Goal: Task Accomplishment & Management: Complete application form

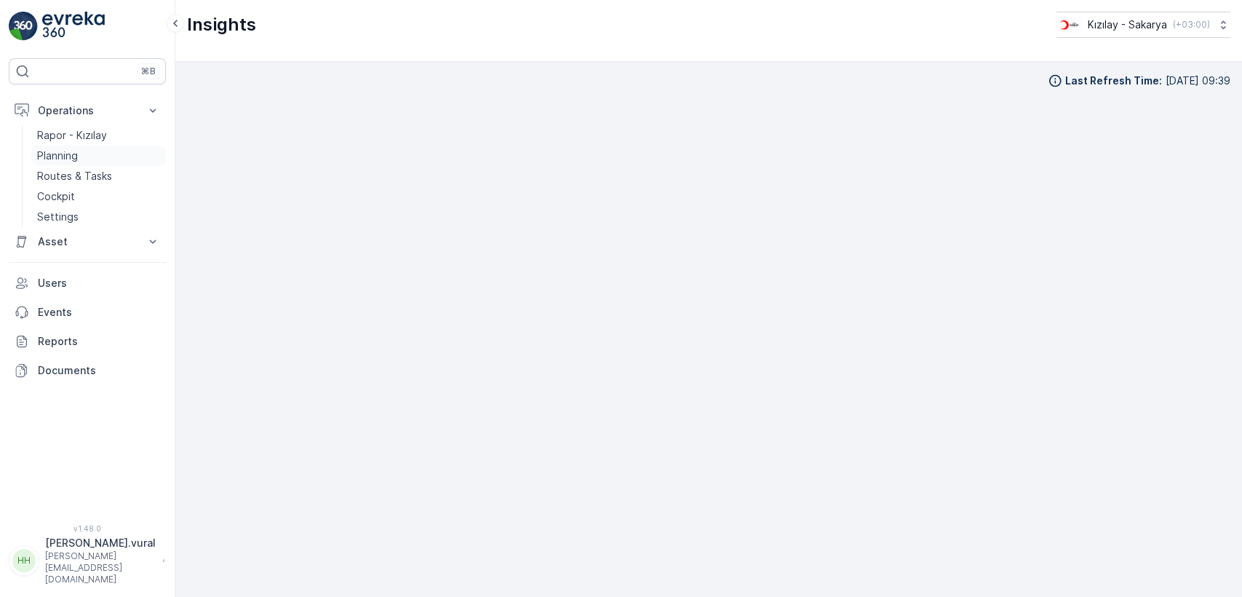
click at [100, 164] on link "Planning" at bounding box center [98, 155] width 135 height 20
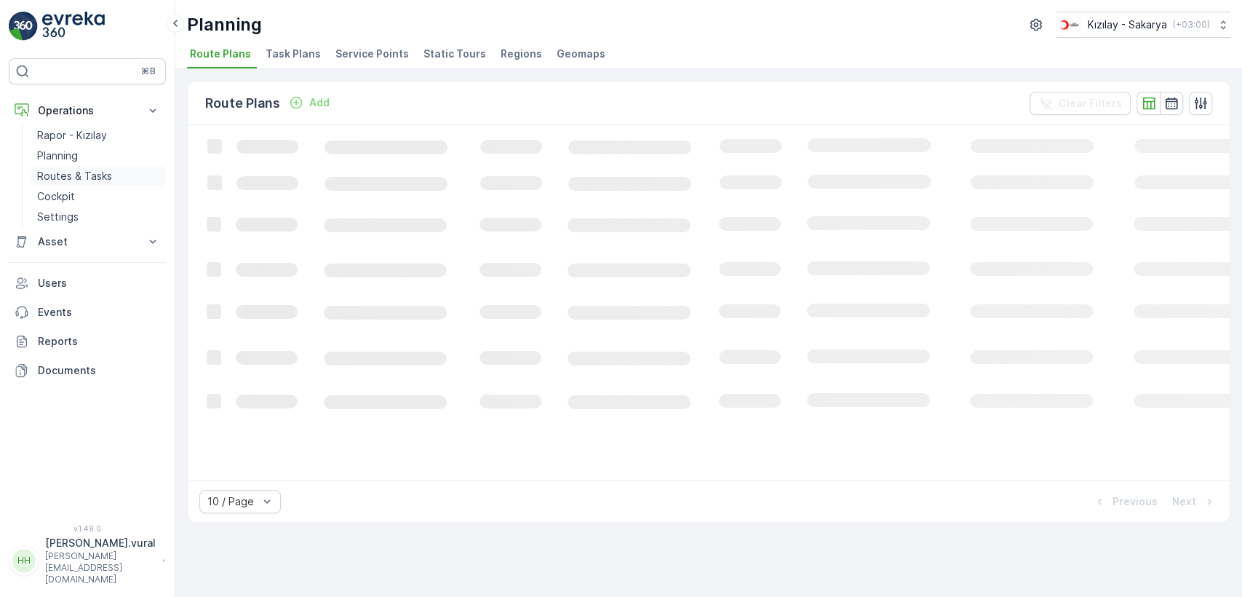
click at [101, 172] on p "Routes & Tasks" at bounding box center [74, 176] width 75 height 15
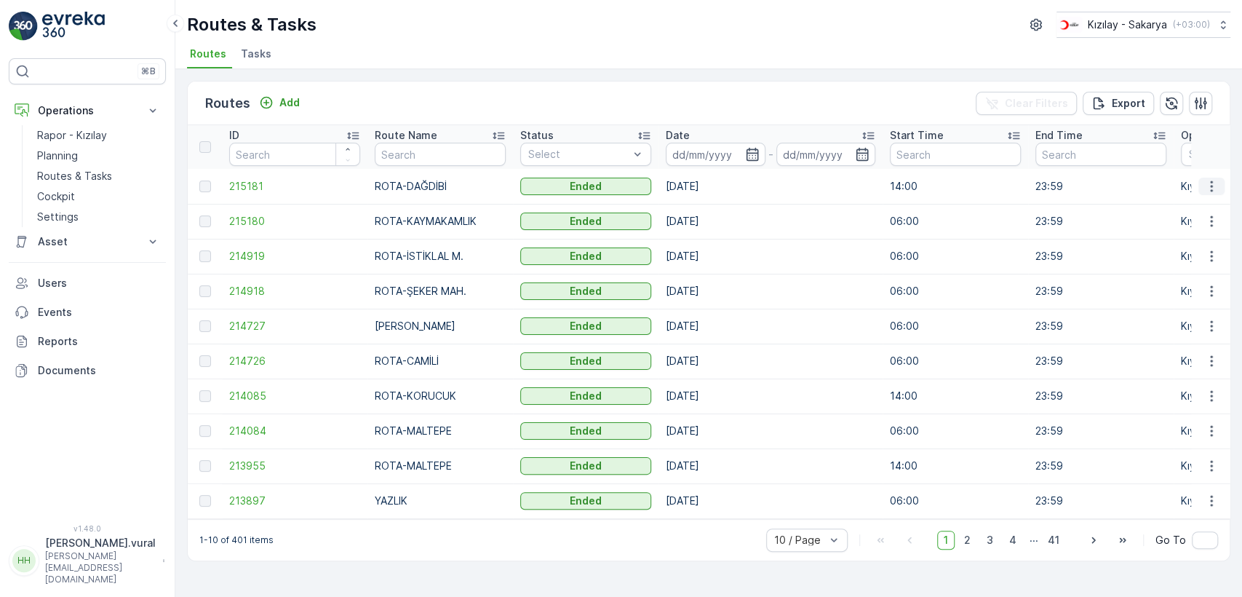
click at [1217, 189] on icon "button" at bounding box center [1211, 186] width 15 height 15
click at [1182, 208] on span "See More Details" at bounding box center [1177, 208] width 84 height 15
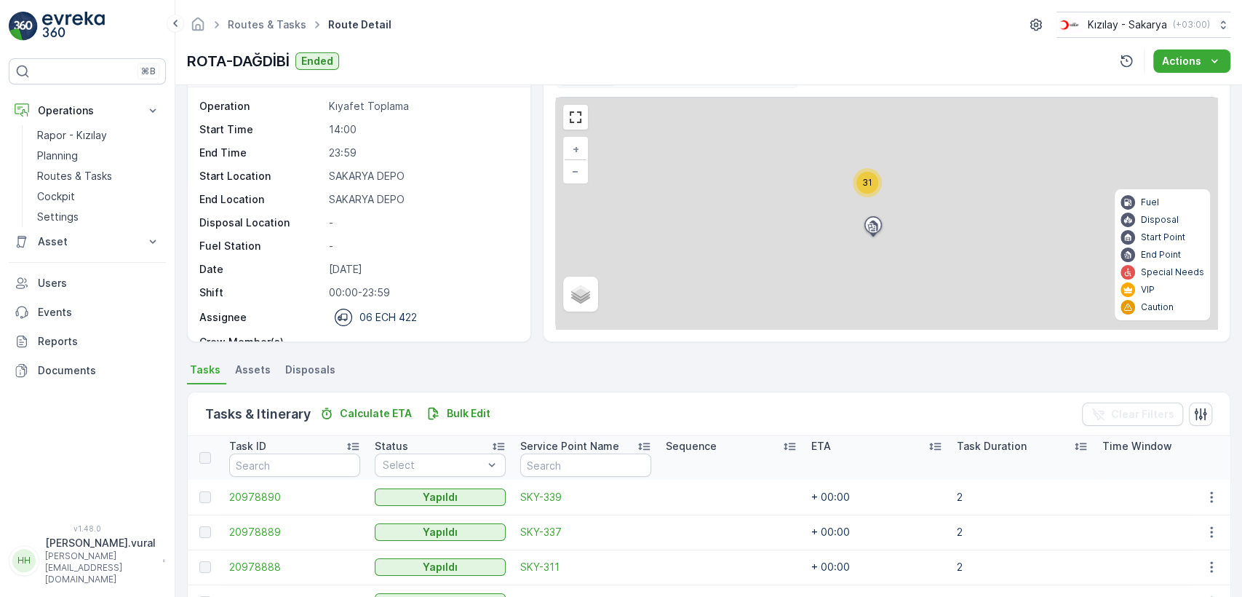
scroll to position [346, 0]
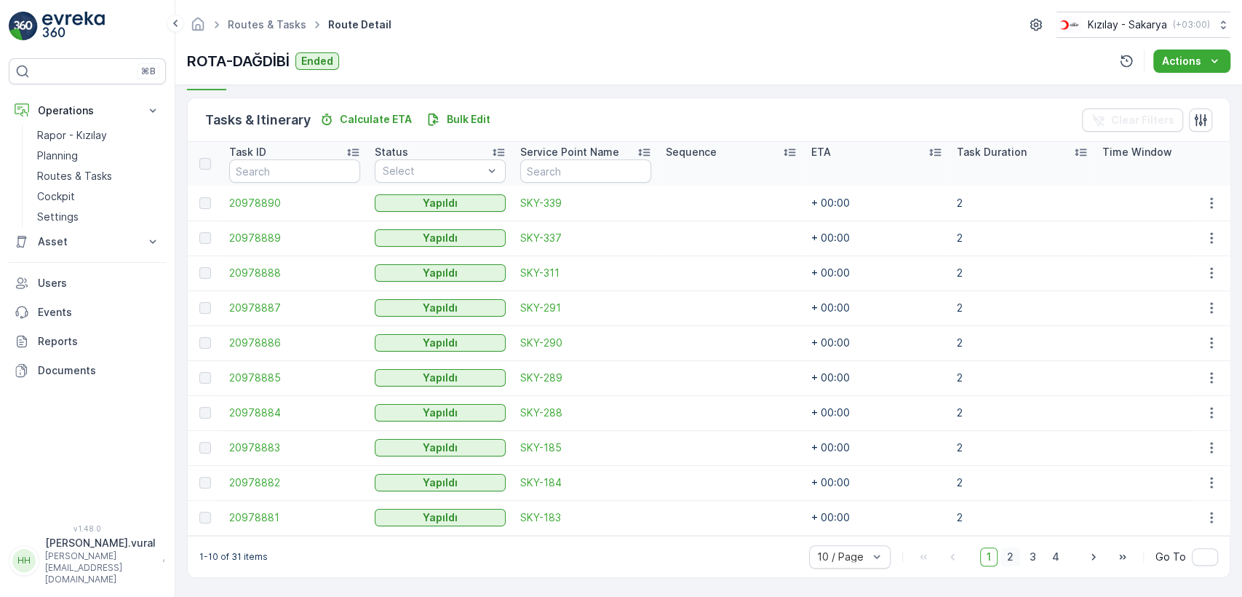
click at [1000, 554] on span "2" at bounding box center [1010, 556] width 20 height 19
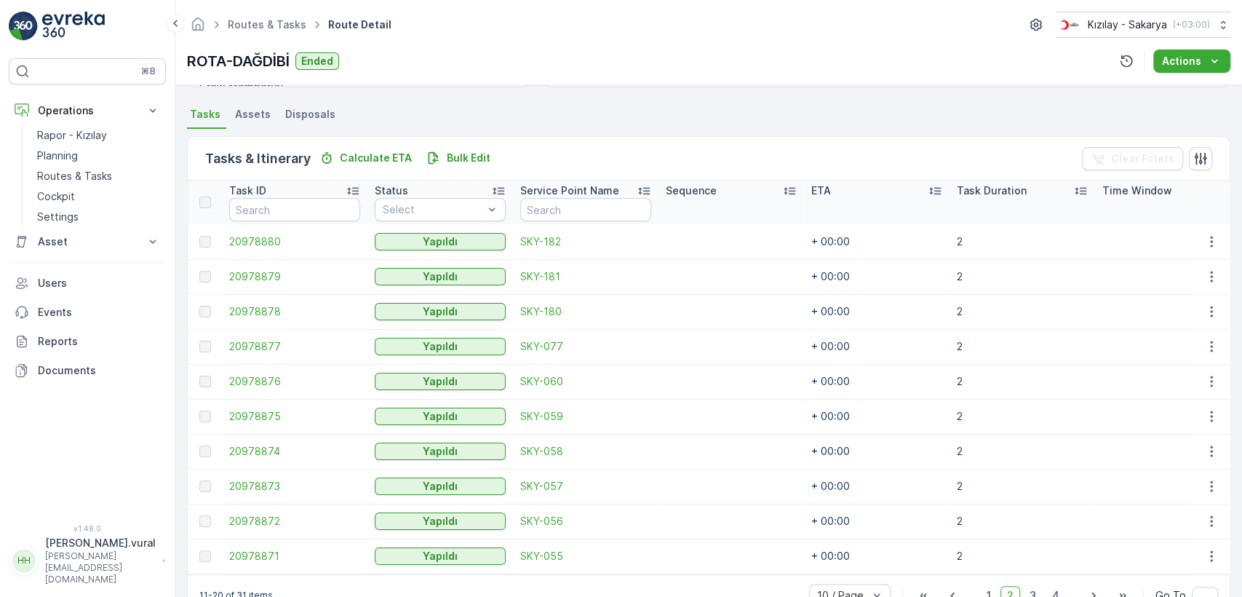
scroll to position [346, 0]
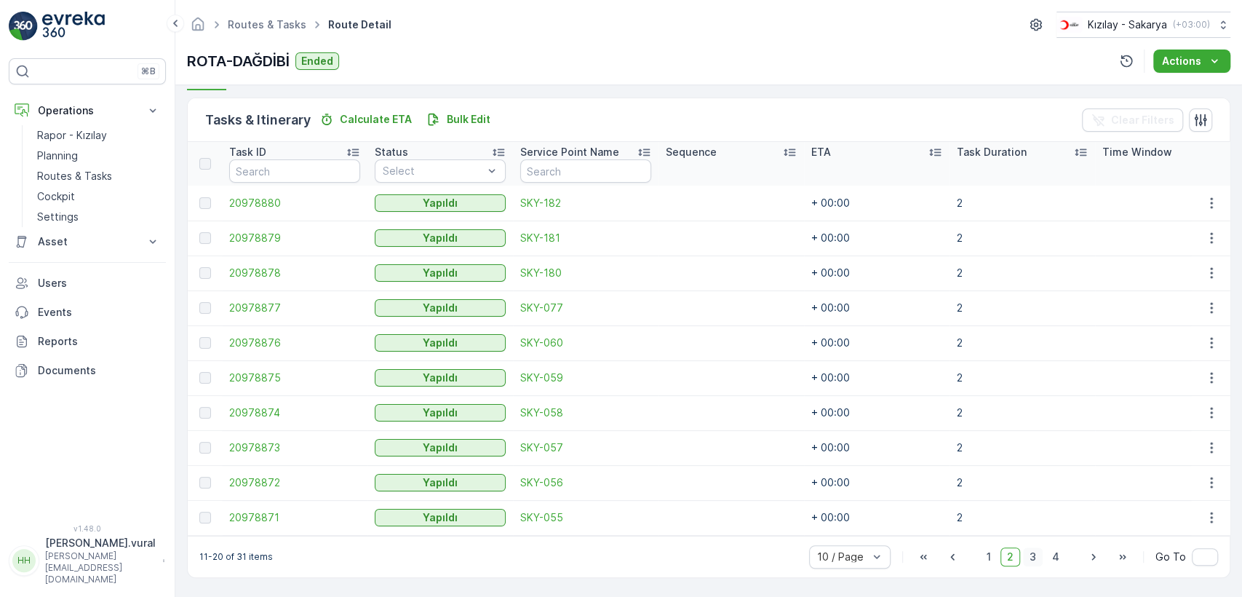
click at [1037, 561] on span "3" at bounding box center [1033, 556] width 20 height 19
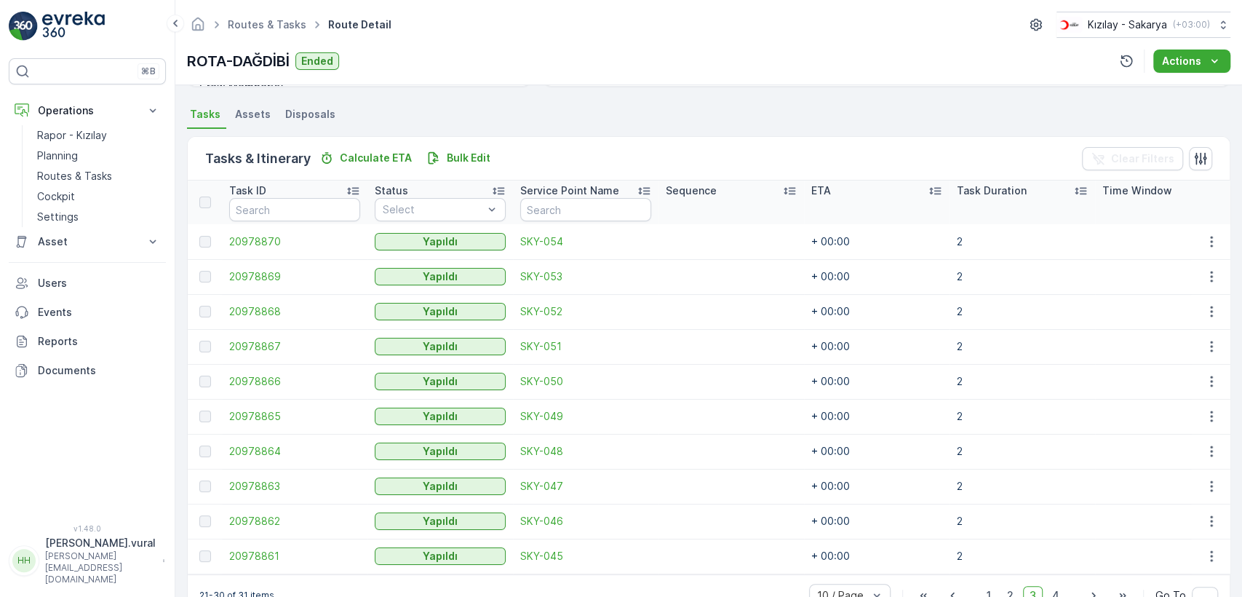
scroll to position [346, 0]
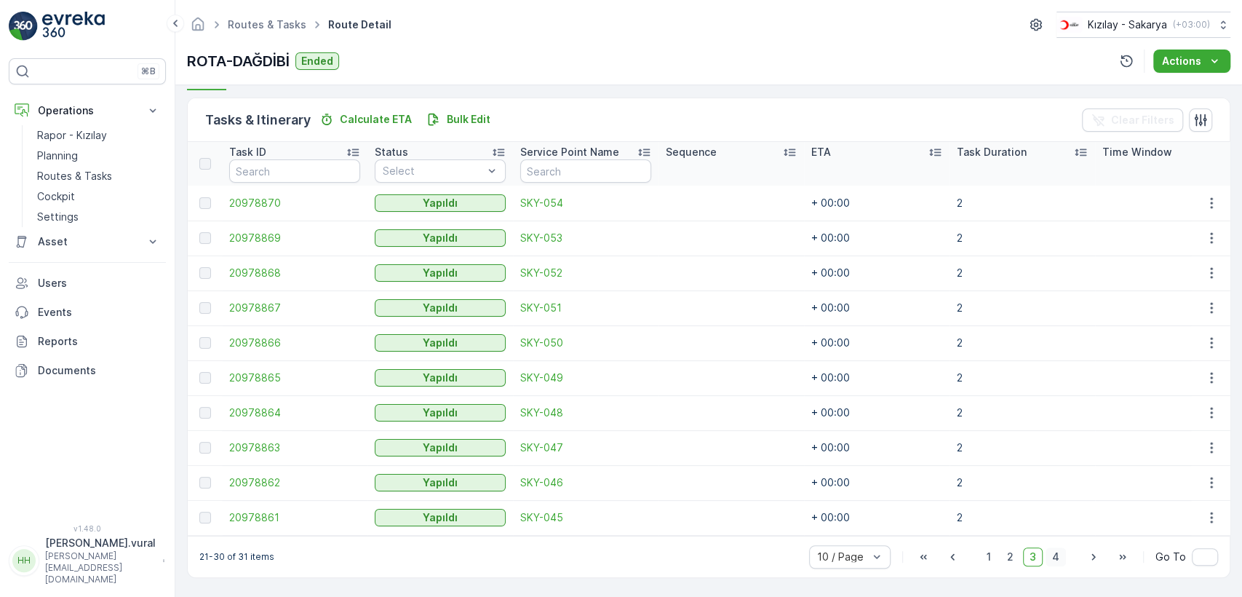
click at [1058, 557] on span "4" at bounding box center [1055, 556] width 20 height 19
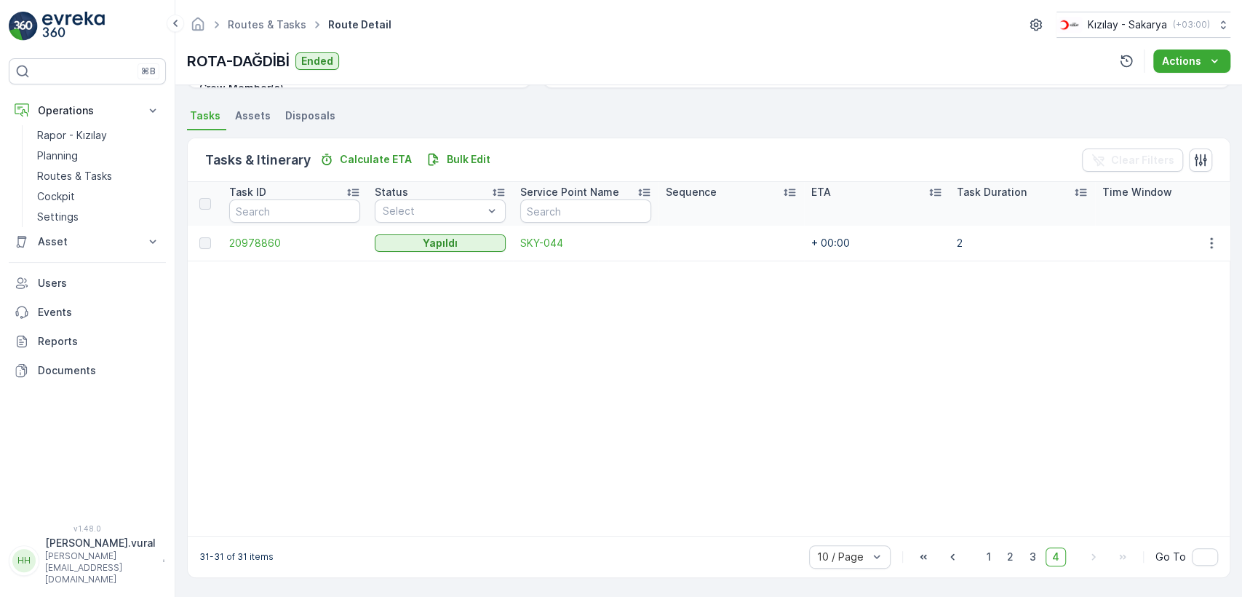
scroll to position [306, 0]
click at [110, 182] on p "Routes & Tasks" at bounding box center [74, 176] width 75 height 15
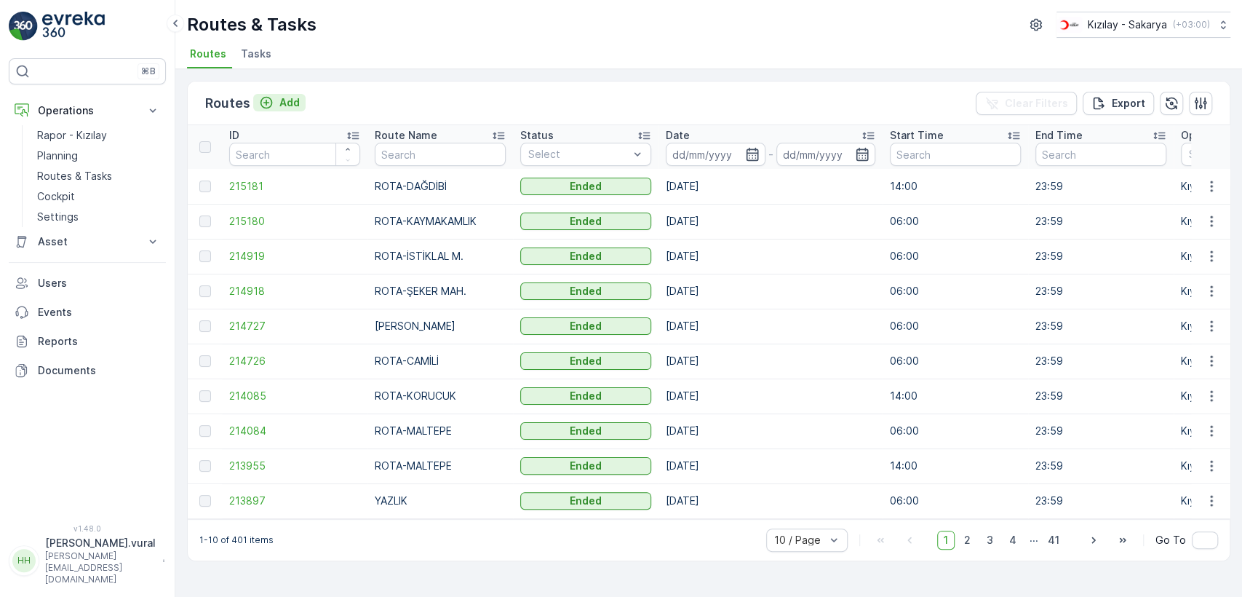
click at [290, 108] on p "Add" at bounding box center [289, 102] width 20 height 15
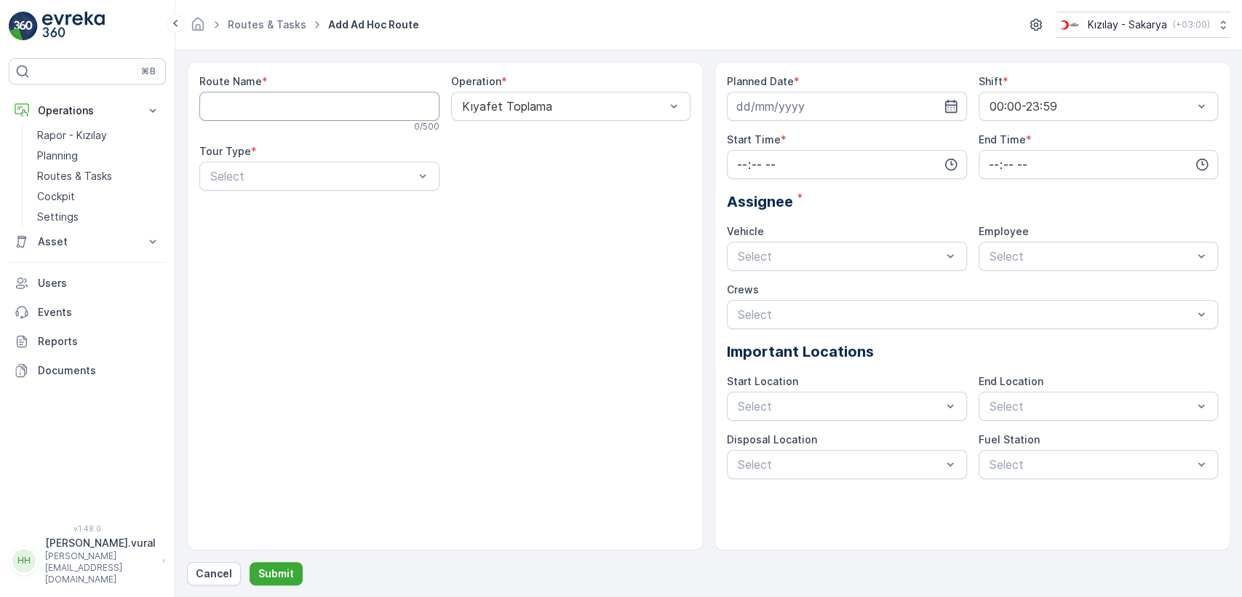
click at [235, 105] on Name "Route Name" at bounding box center [319, 106] width 240 height 29
type Name "ROTA-ESER OKULU"
click at [297, 174] on div at bounding box center [312, 176] width 207 height 13
click at [271, 212] on div "Static" at bounding box center [319, 211] width 223 height 13
click at [493, 196] on div "Route Name * ROTA-ESER OKULU 15 / 500 Operation * Kıyafet Toplama Tour Type * o…" at bounding box center [444, 138] width 491 height 128
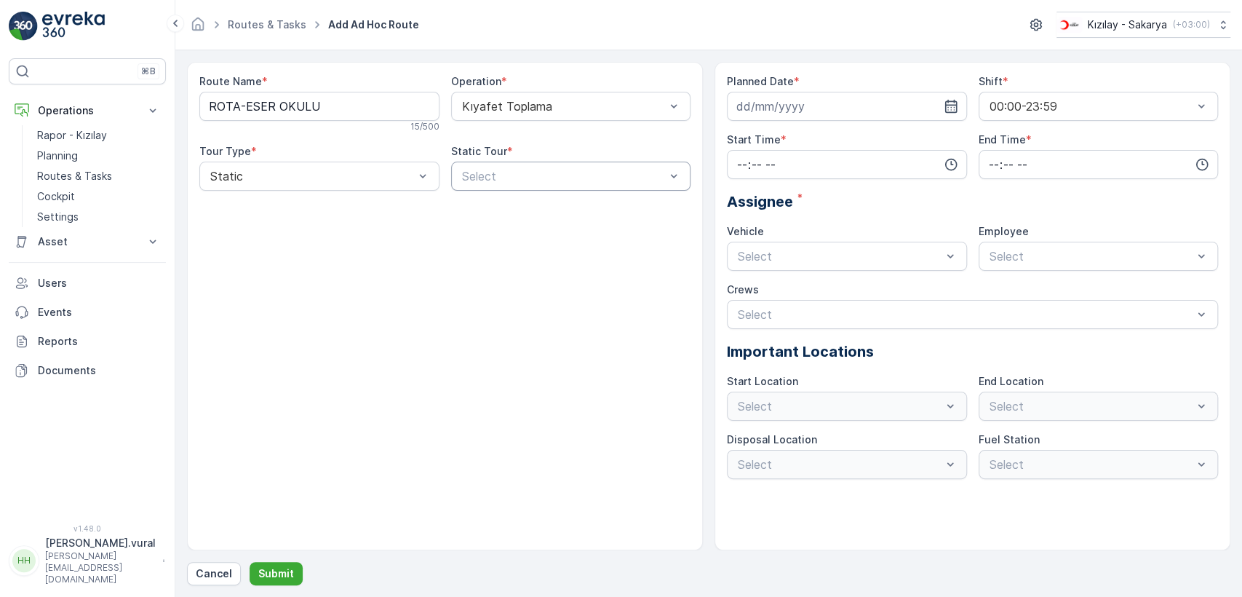
click at [499, 172] on div at bounding box center [564, 176] width 207 height 13
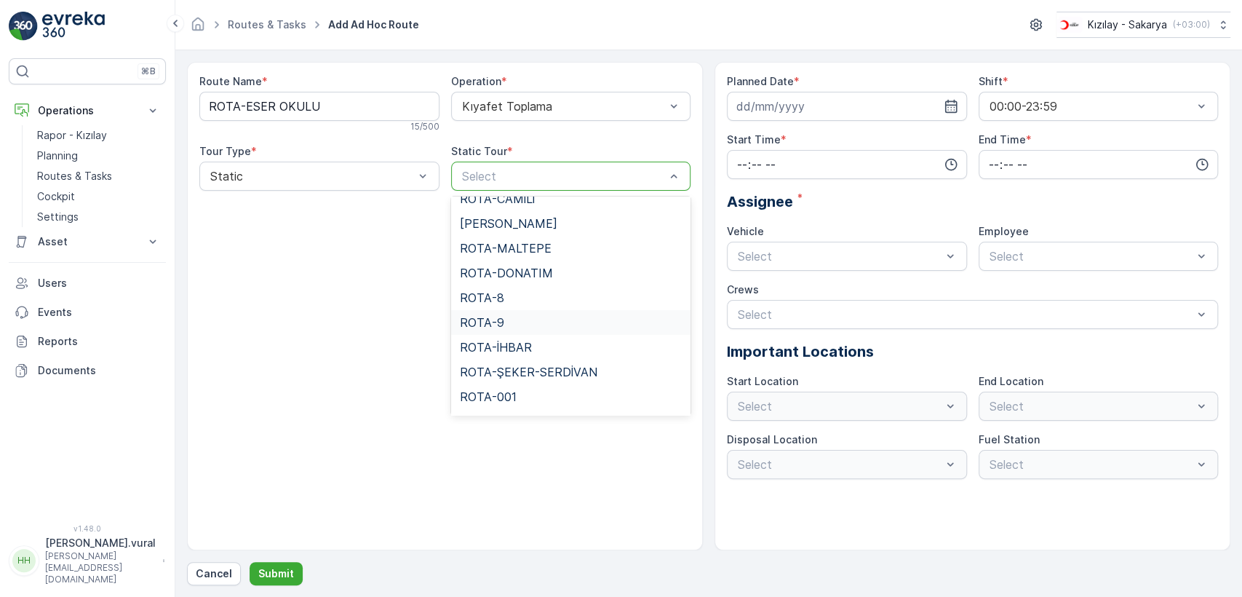
scroll to position [323, 0]
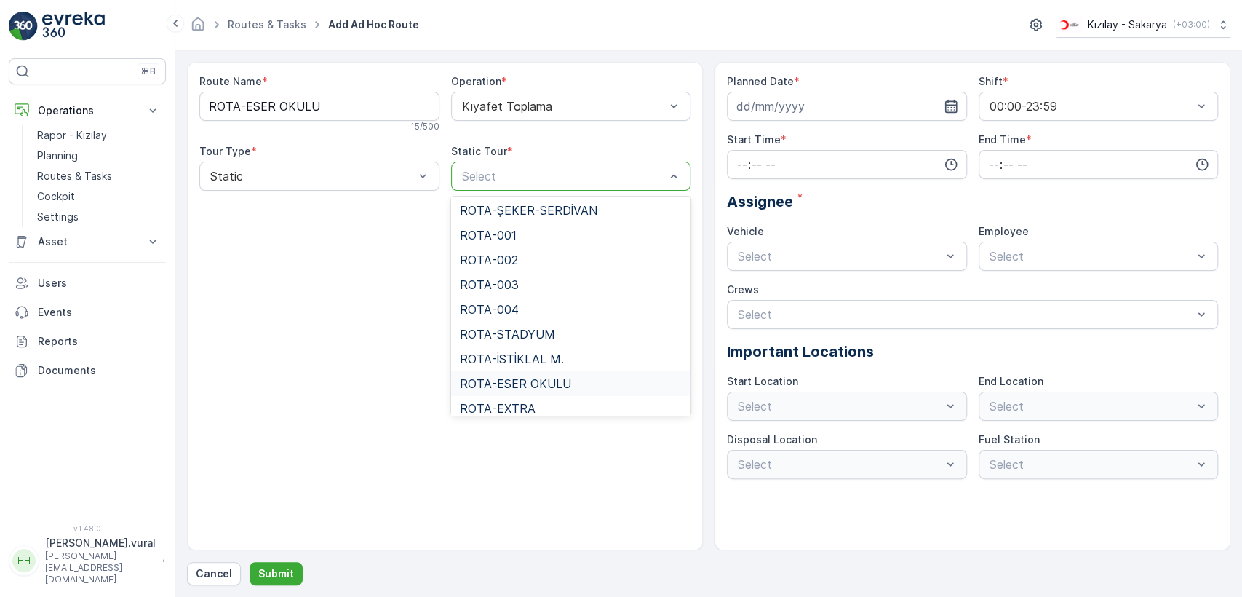
click at [536, 377] on span "ROTA-ESER OKULU" at bounding box center [515, 383] width 111 height 13
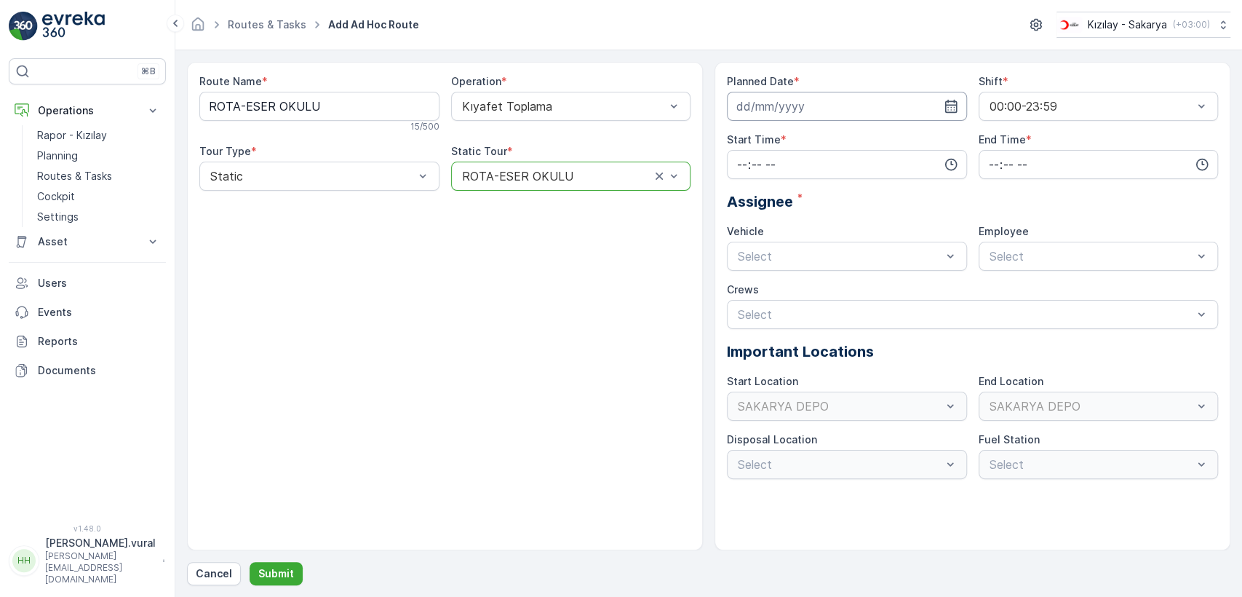
click at [780, 105] on input at bounding box center [847, 106] width 240 height 29
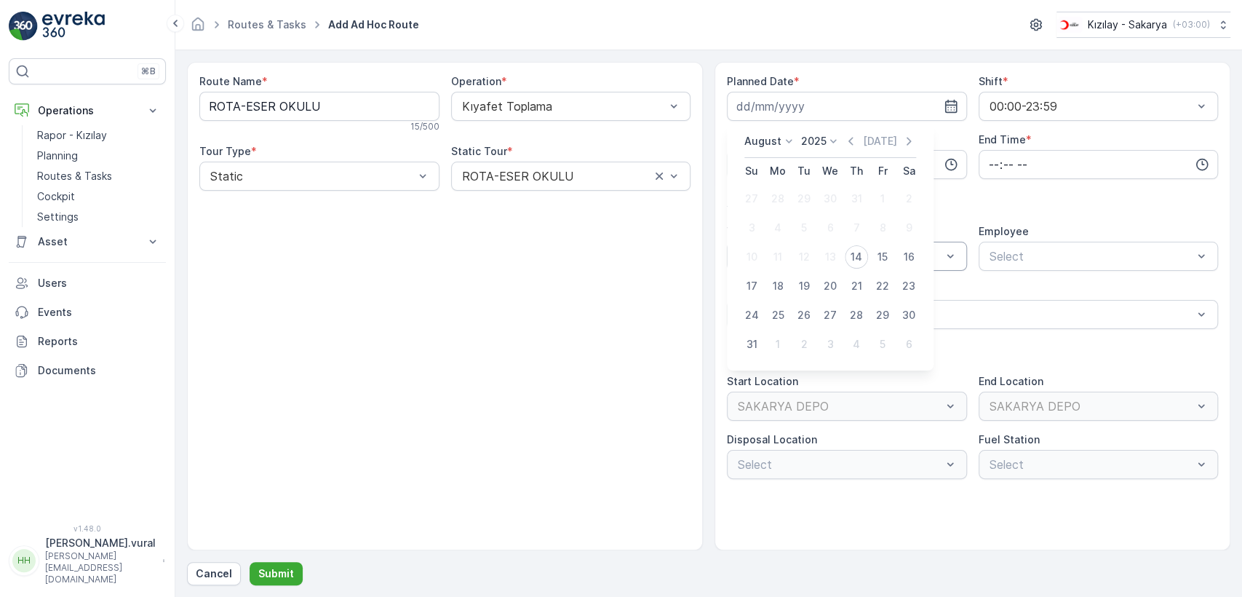
click at [856, 253] on div "14" at bounding box center [856, 256] width 23 height 23
type input "[DATE]"
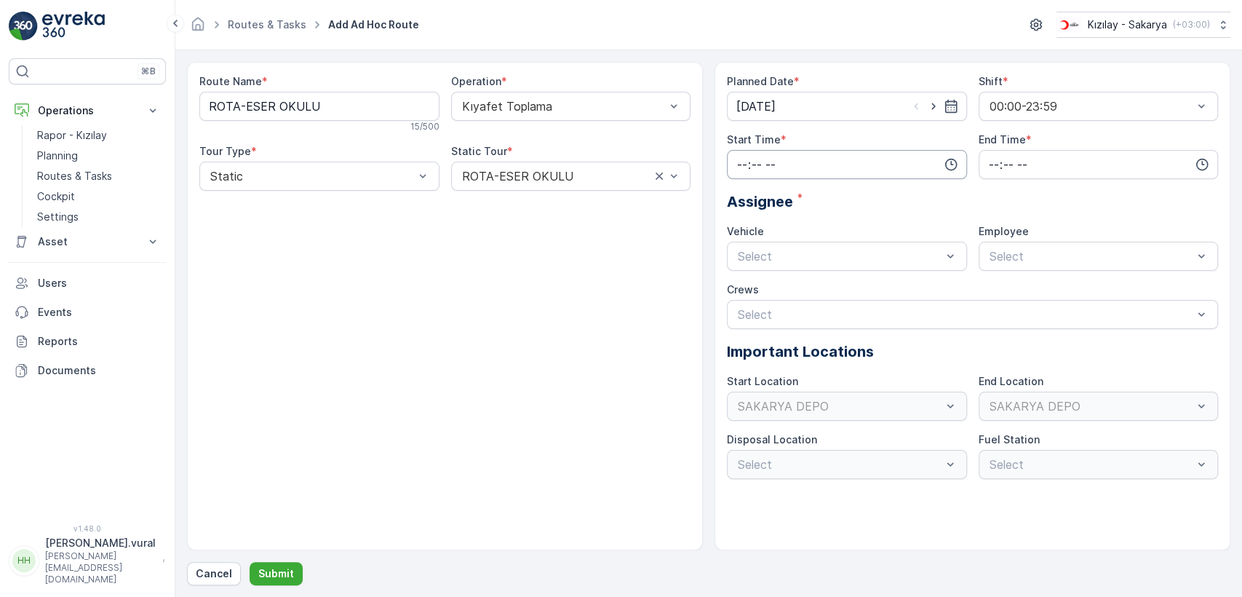
click at [811, 164] on input "time" at bounding box center [847, 164] width 240 height 29
click at [747, 311] on span "06" at bounding box center [742, 311] width 13 height 15
type input "06:00"
click at [1036, 185] on div "Planned Date * [DATE] Shift * 00:00-23:59 Start Time * 06:00 00 01 02 03 04 05 …" at bounding box center [972, 276] width 491 height 404
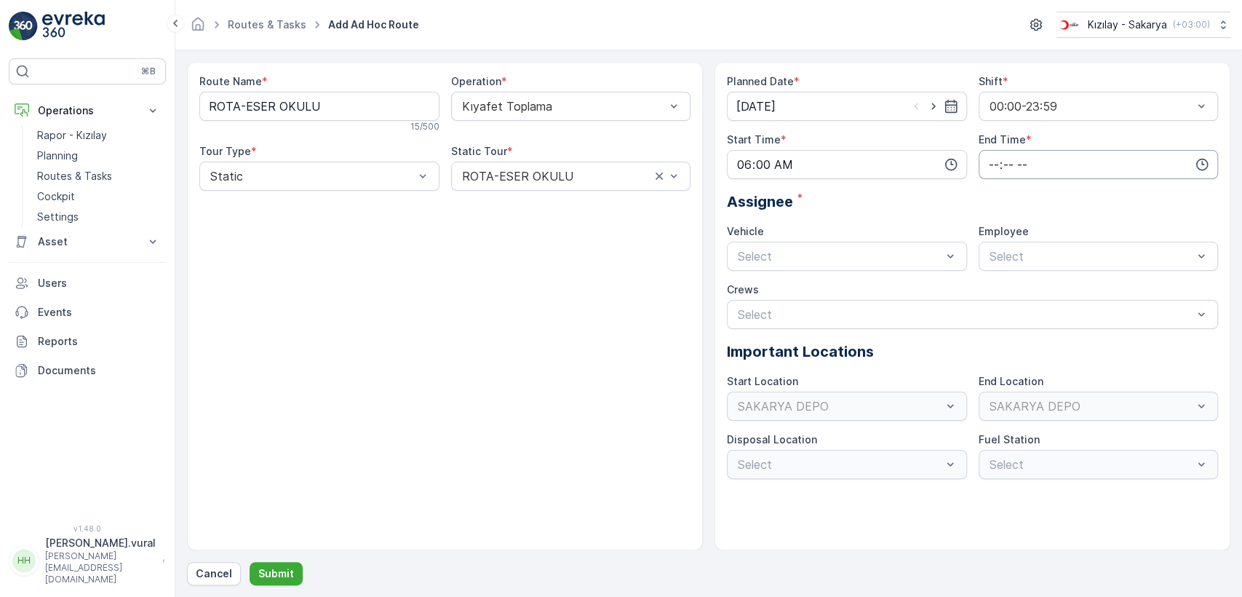
click at [1036, 177] on input "time" at bounding box center [1098, 164] width 240 height 29
click at [998, 311] on span "23" at bounding box center [993, 311] width 12 height 15
click at [1029, 310] on span "59" at bounding box center [1024, 311] width 13 height 15
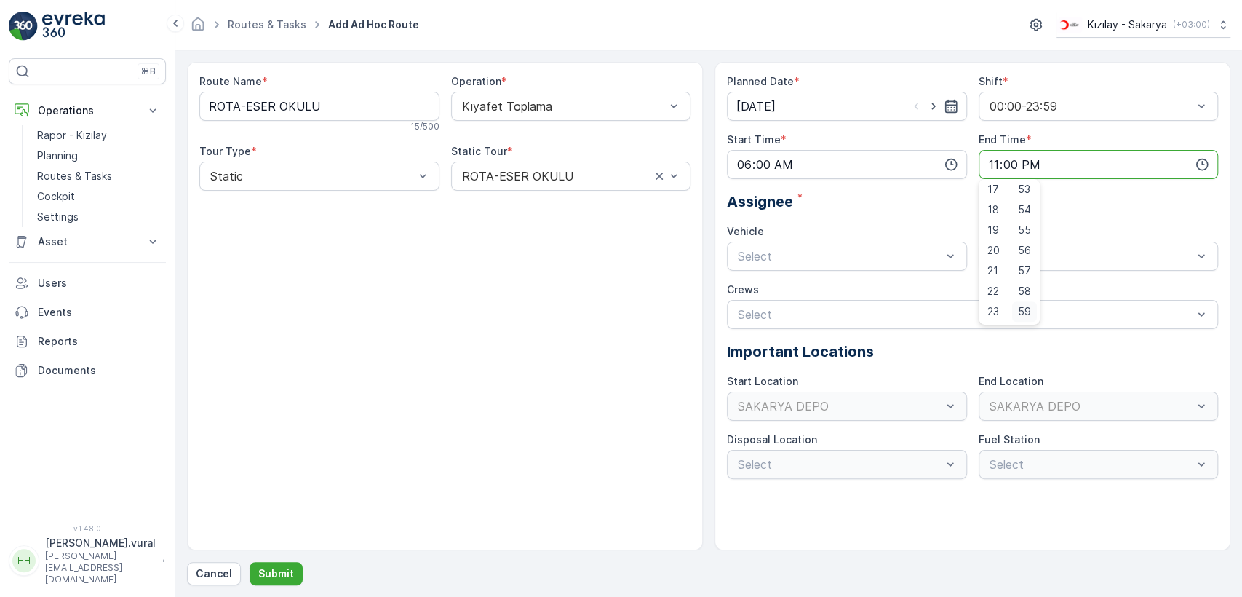
type input "23:59"
click at [811, 264] on div "Select" at bounding box center [847, 256] width 240 height 29
click at [773, 306] on div "06 ECH 422" at bounding box center [847, 316] width 240 height 25
click at [984, 262] on div "Select" at bounding box center [1098, 256] width 240 height 29
click at [1018, 298] on div "06ECH422" at bounding box center [1098, 291] width 240 height 25
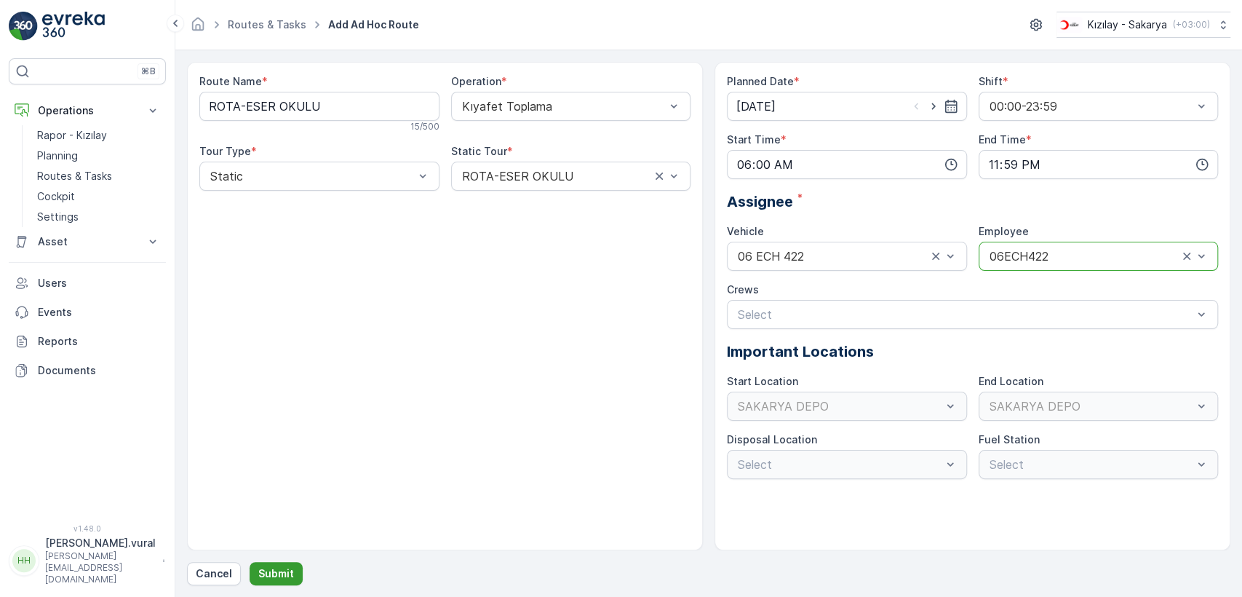
click at [268, 567] on p "Submit" at bounding box center [276, 573] width 36 height 15
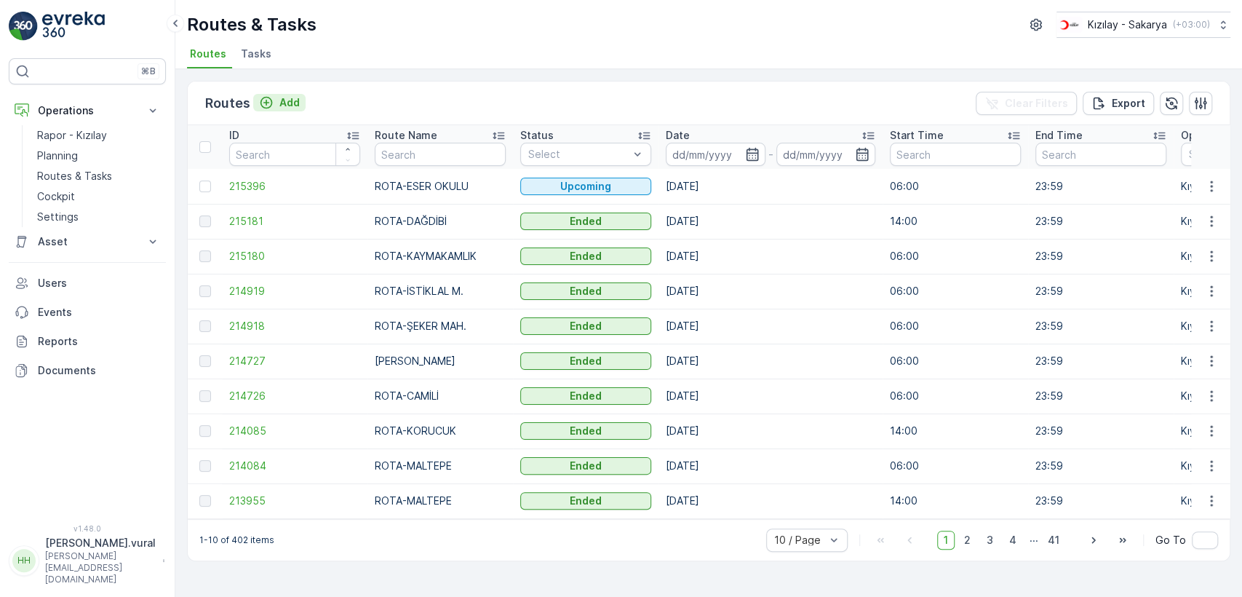
click at [297, 103] on p "Add" at bounding box center [289, 102] width 20 height 15
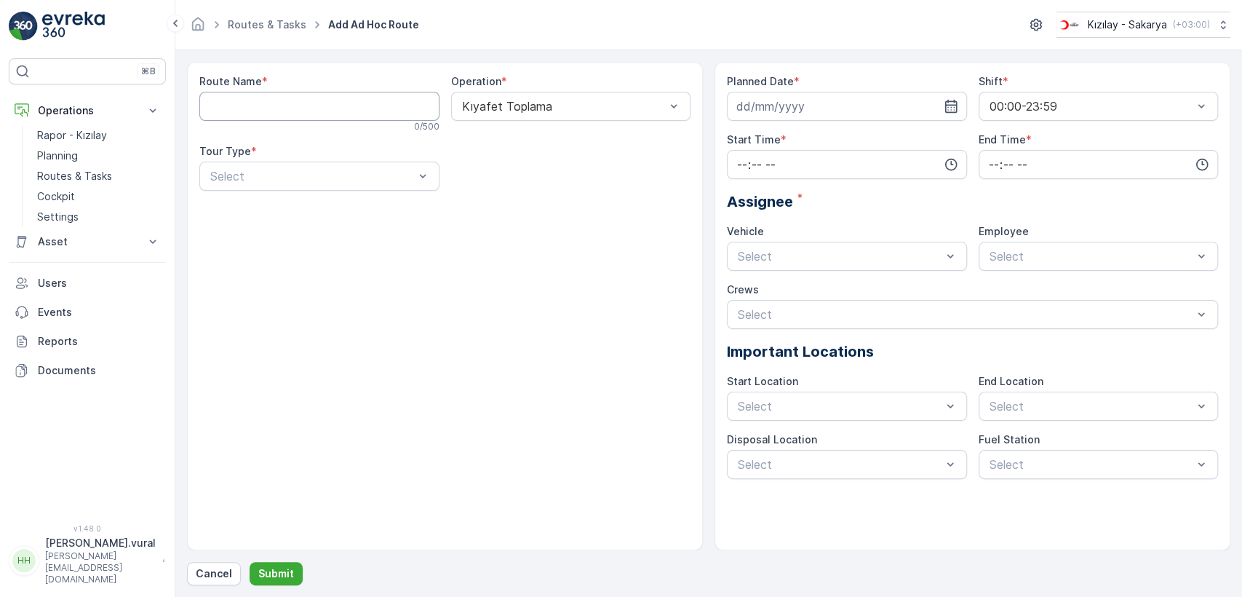
click at [297, 106] on Name "Route Name" at bounding box center [319, 106] width 240 height 29
type Name "ROTA-STADYUM"
click at [287, 219] on div "Static" at bounding box center [319, 211] width 240 height 25
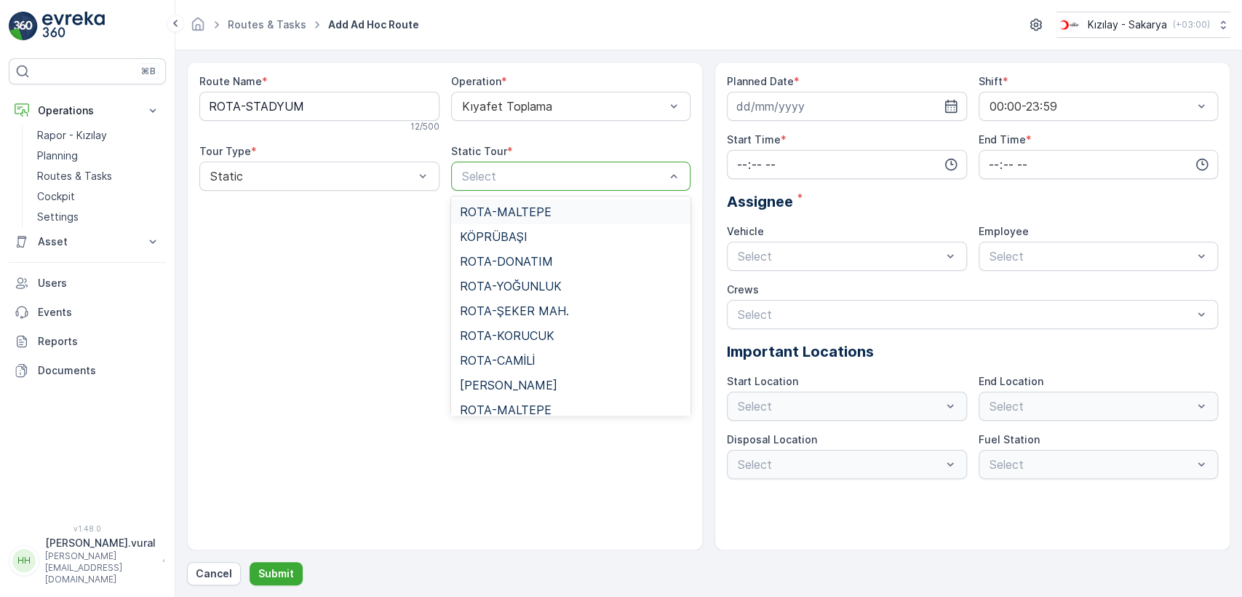
click at [613, 177] on div at bounding box center [564, 176] width 207 height 13
click at [540, 327] on span "ROTA-STADYUM" at bounding box center [507, 333] width 95 height 13
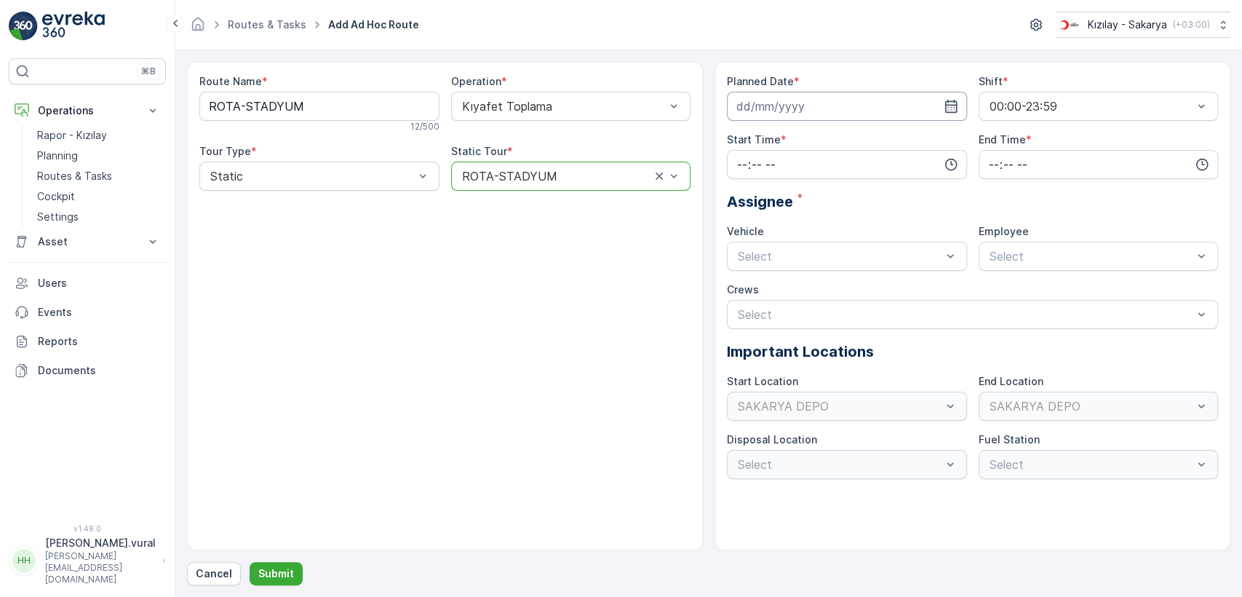
click at [808, 111] on input at bounding box center [847, 106] width 240 height 29
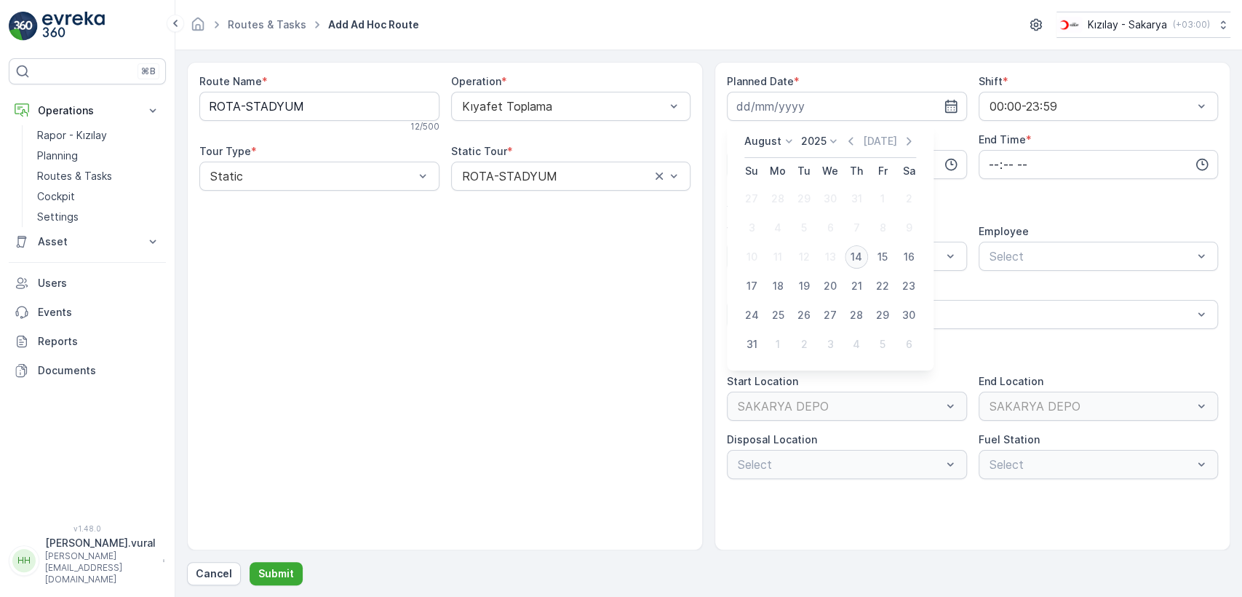
click at [863, 255] on div "14" at bounding box center [856, 256] width 23 height 23
type input "[DATE]"
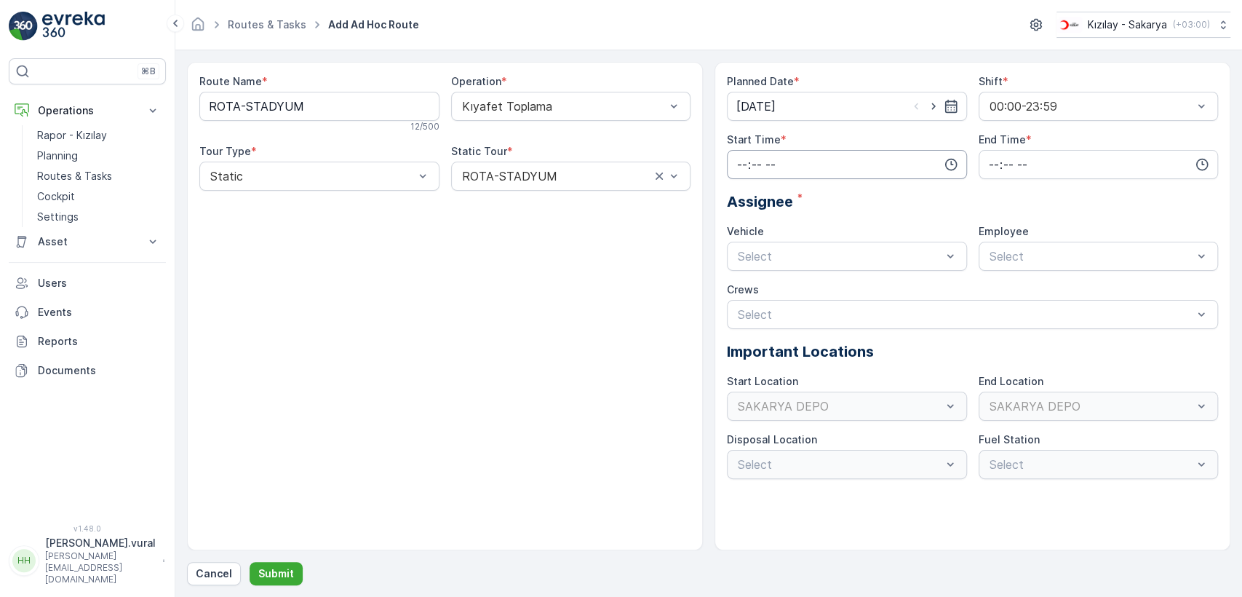
click at [830, 154] on input "time" at bounding box center [847, 164] width 240 height 29
click at [744, 310] on span "06" at bounding box center [742, 311] width 13 height 15
type input "06:00"
click at [1019, 162] on input "time" at bounding box center [1098, 164] width 240 height 29
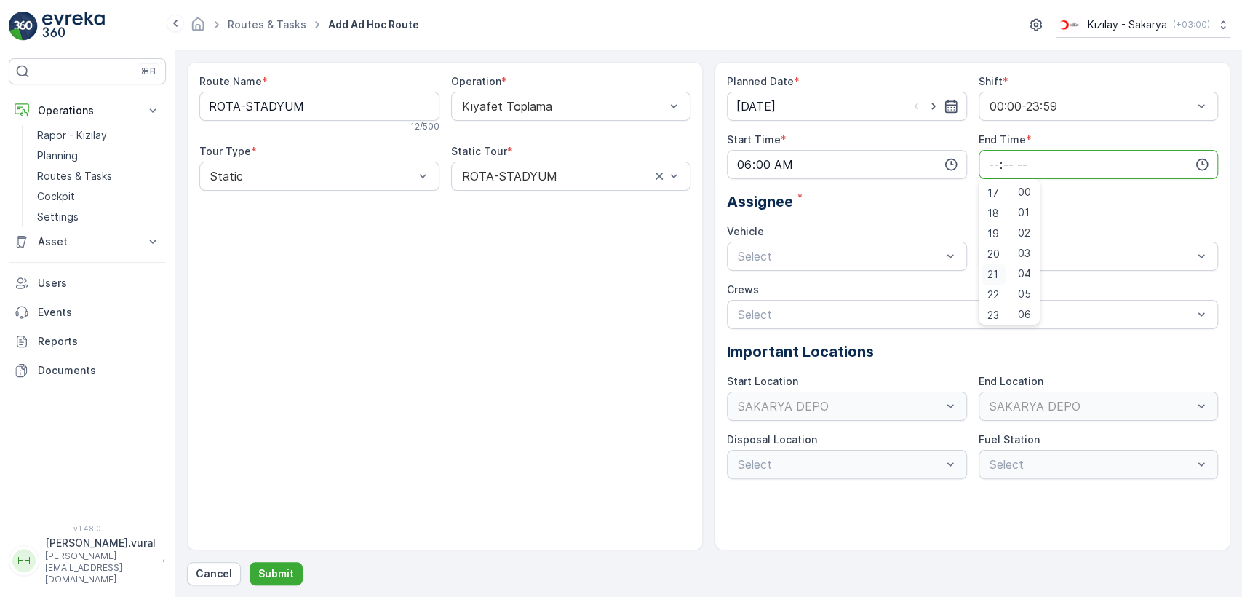
scroll to position [349, 0]
click at [994, 308] on span "23" at bounding box center [993, 311] width 12 height 15
click at [1018, 308] on div "59" at bounding box center [1024, 311] width 25 height 20
type input "23:59"
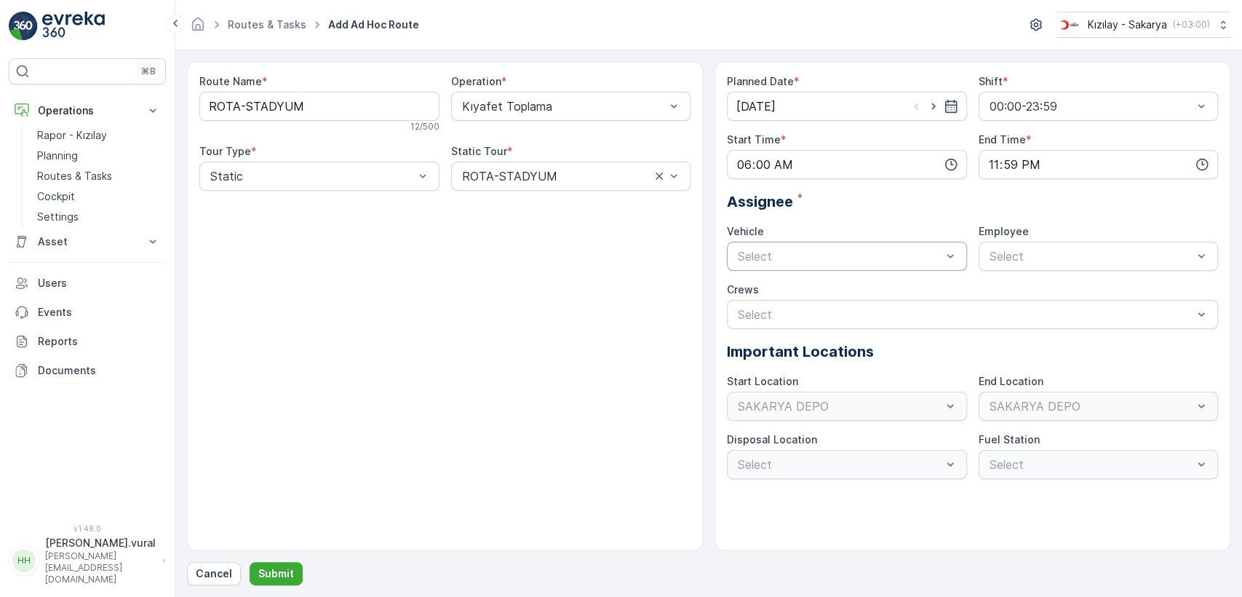
click at [906, 264] on div "Select" at bounding box center [847, 256] width 240 height 29
click at [781, 308] on div "06 ECH 422" at bounding box center [847, 316] width 240 height 25
click at [1046, 262] on div at bounding box center [1091, 256] width 207 height 13
click at [1037, 292] on span "06ECH422" at bounding box center [1016, 291] width 59 height 13
click at [289, 574] on p "Submit" at bounding box center [276, 573] width 36 height 15
